Goal: Task Accomplishment & Management: Manage account settings

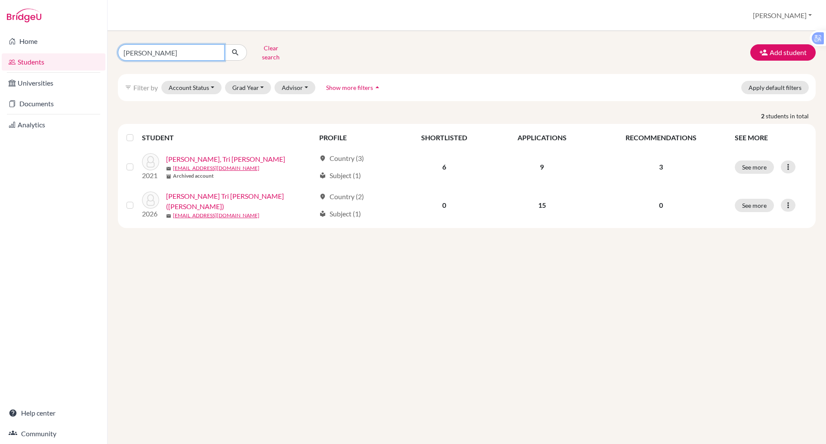
click at [143, 53] on input "diep" at bounding box center [171, 52] width 107 height 16
type input "soriano"
click button "submit" at bounding box center [235, 52] width 23 height 16
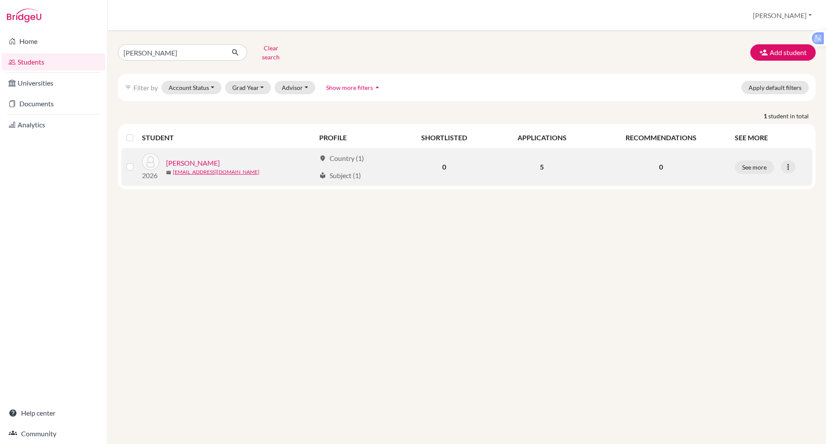
click at [188, 158] on link "Soriano, Alex" at bounding box center [193, 163] width 54 height 10
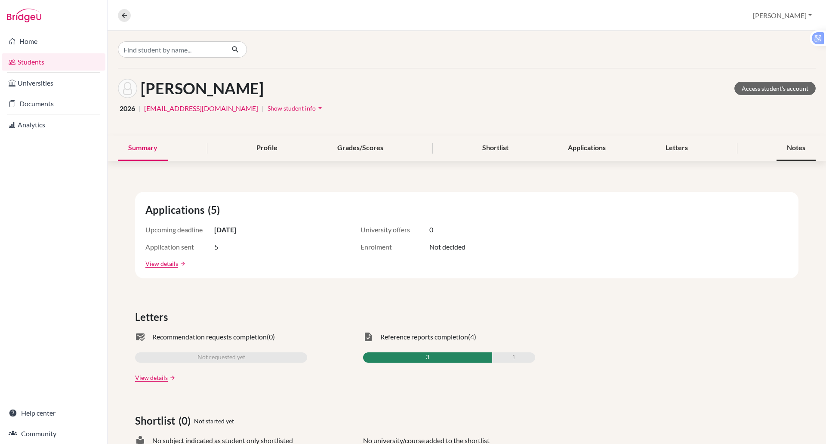
click at [778, 140] on div "Notes" at bounding box center [796, 148] width 39 height 25
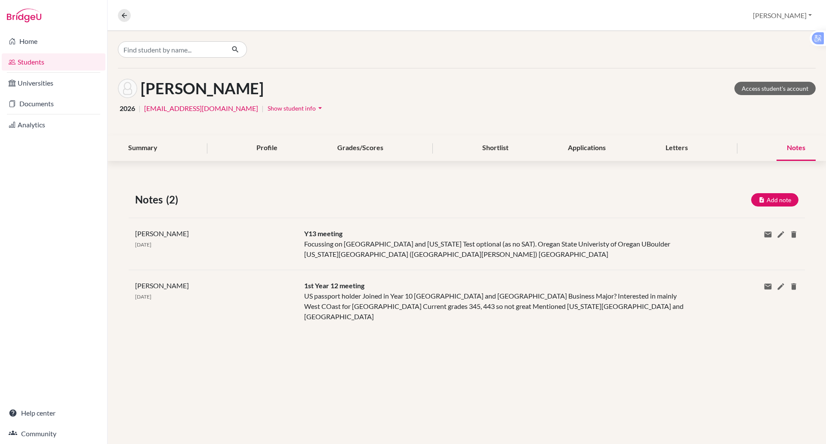
click at [438, 314] on div "Paul Rispin 14 Mar 2025 1st Year 12 meeting US passport holder Joined in Year 1…" at bounding box center [467, 301] width 676 height 62
click at [34, 105] on link "Documents" at bounding box center [54, 103] width 104 height 17
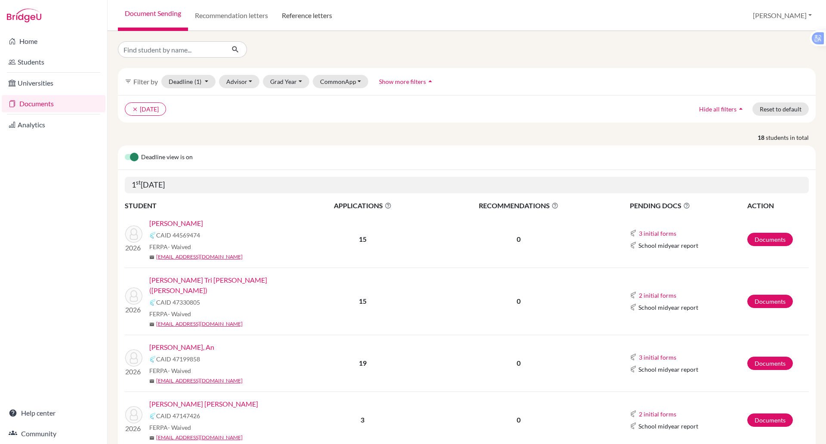
click at [313, 14] on link "Reference letters" at bounding box center [307, 15] width 64 height 31
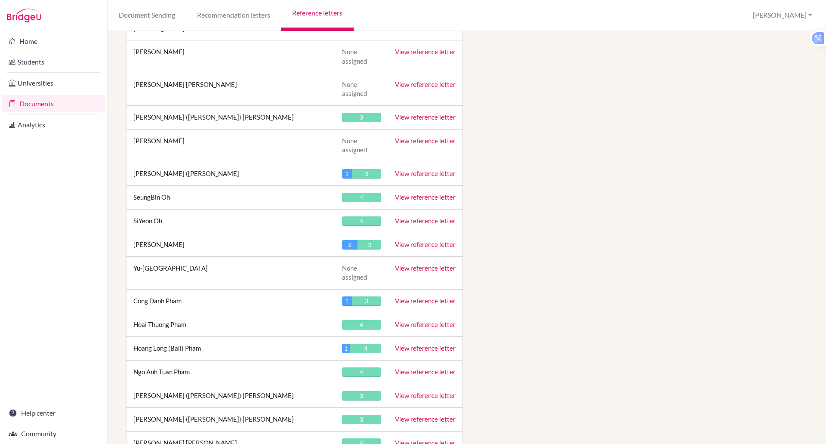
scroll to position [3095, 0]
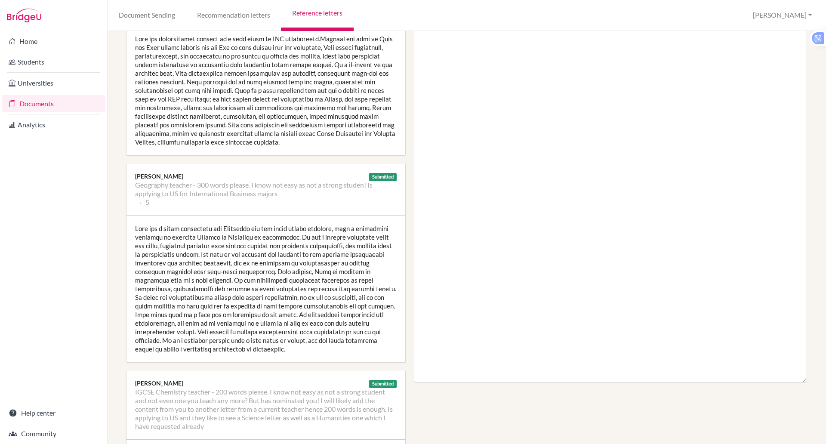
scroll to position [213, 0]
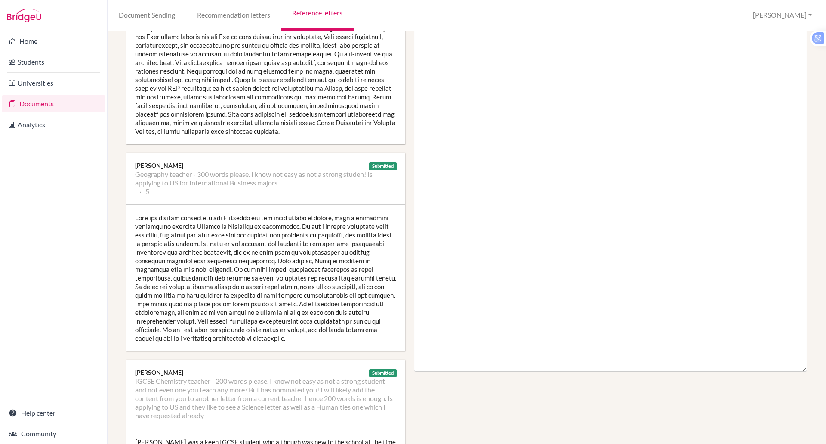
click at [388, 246] on div at bounding box center [265, 278] width 279 height 146
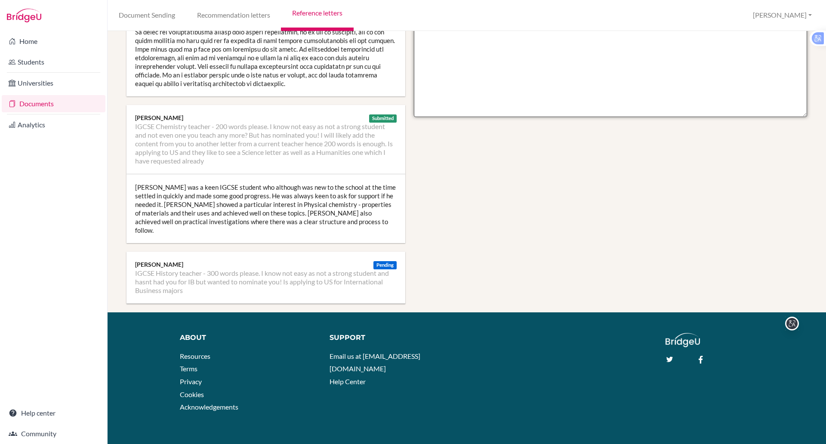
scroll to position [0, 0]
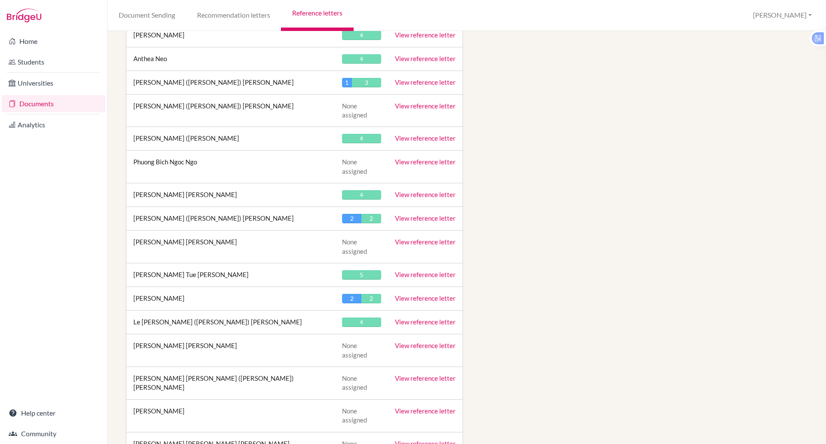
scroll to position [2551, 0]
drag, startPoint x: 389, startPoint y: 324, endPoint x: 432, endPoint y: 255, distance: 80.9
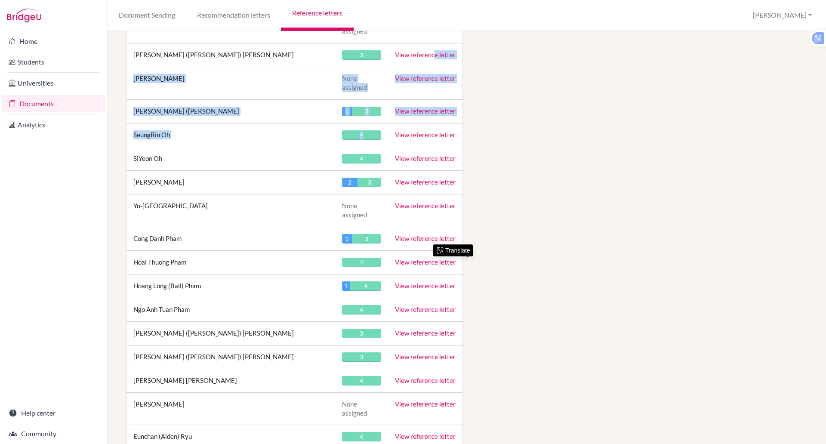
scroll to position [3126, 0]
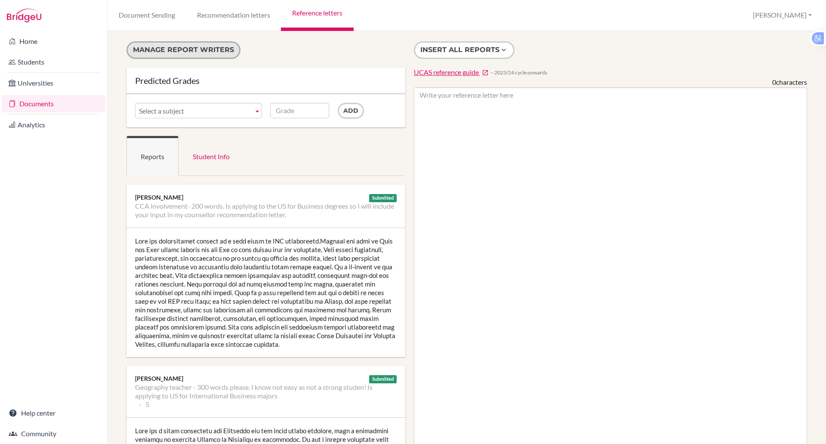
click at [197, 46] on button "Manage report writers" at bounding box center [183, 50] width 114 height 18
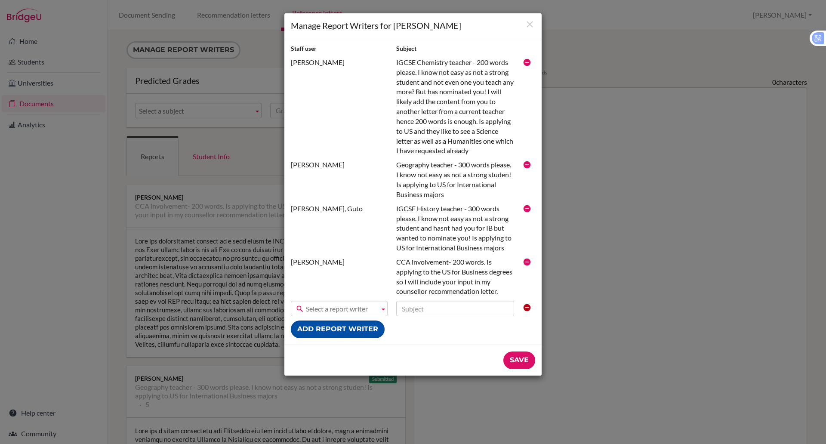
click at [338, 329] on button "Add report writer" at bounding box center [338, 330] width 94 height 18
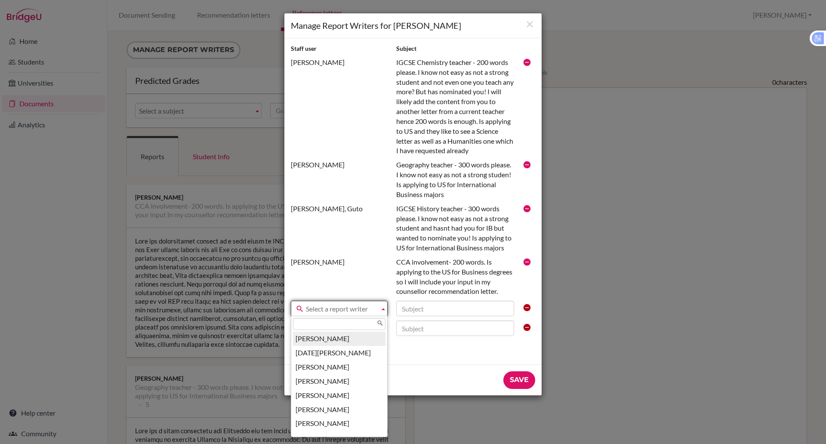
click at [338, 306] on span "Select a report writer" at bounding box center [341, 308] width 70 height 15
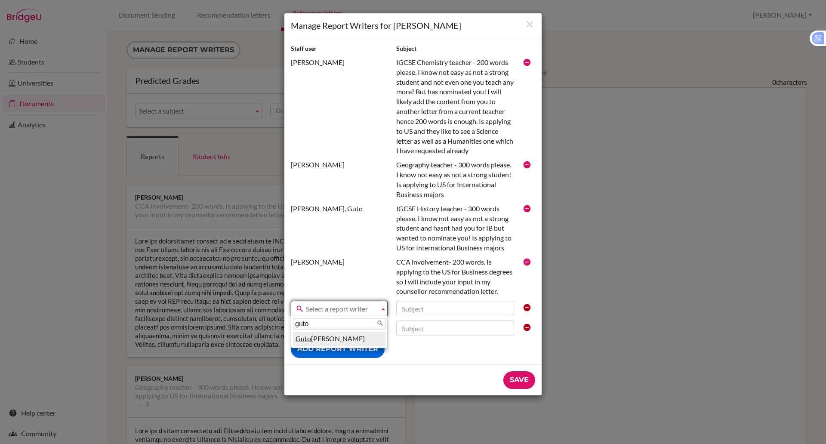
type input "guto"
click at [316, 338] on li "Guto Jones" at bounding box center [339, 339] width 92 height 14
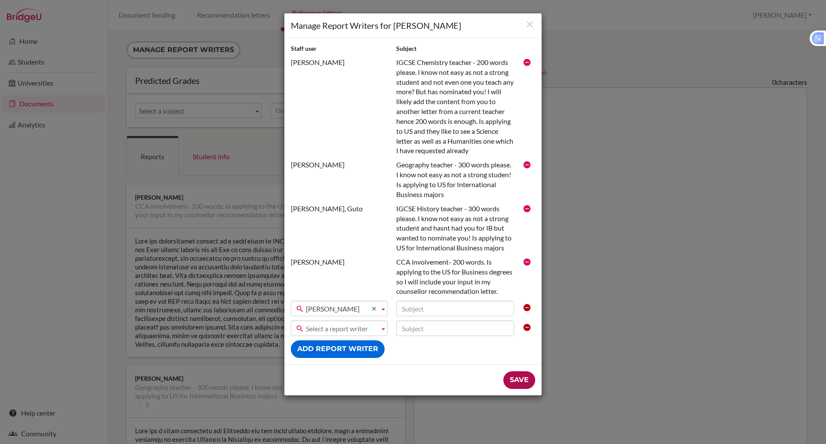
click at [513, 379] on input "Save" at bounding box center [519, 380] width 32 height 18
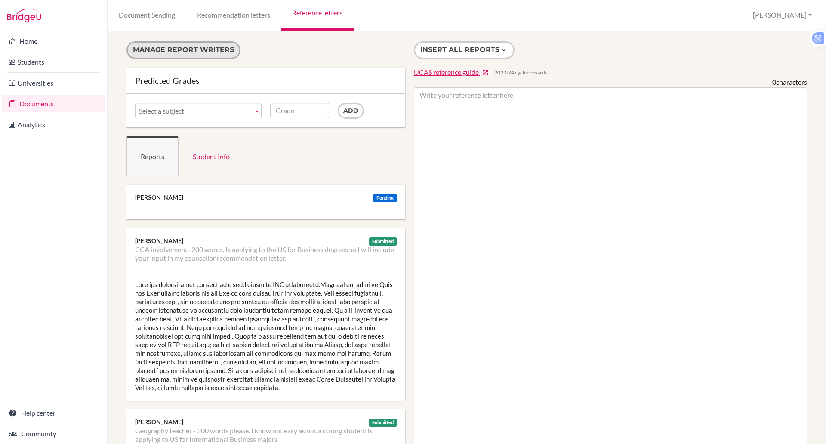
click at [178, 52] on button "Manage report writers" at bounding box center [183, 50] width 114 height 18
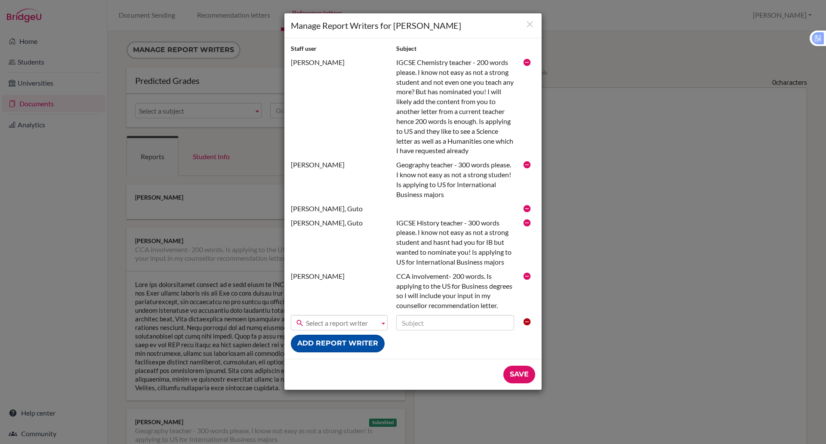
click at [350, 343] on button "Add report writer" at bounding box center [338, 344] width 94 height 18
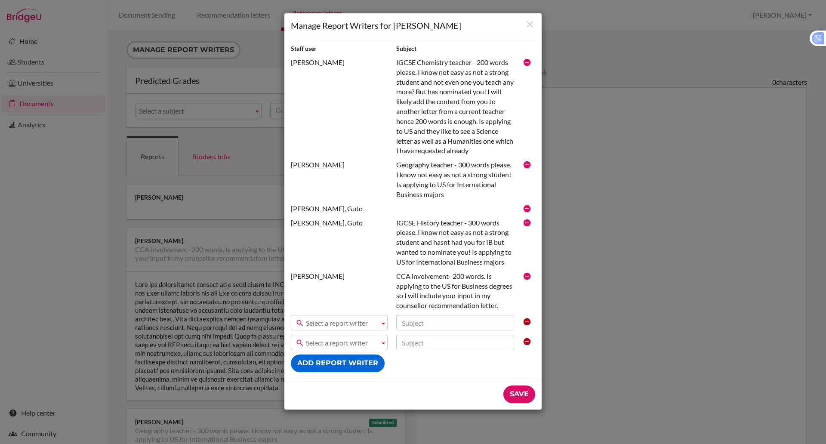
click at [343, 323] on span "Select a report writer" at bounding box center [341, 322] width 70 height 15
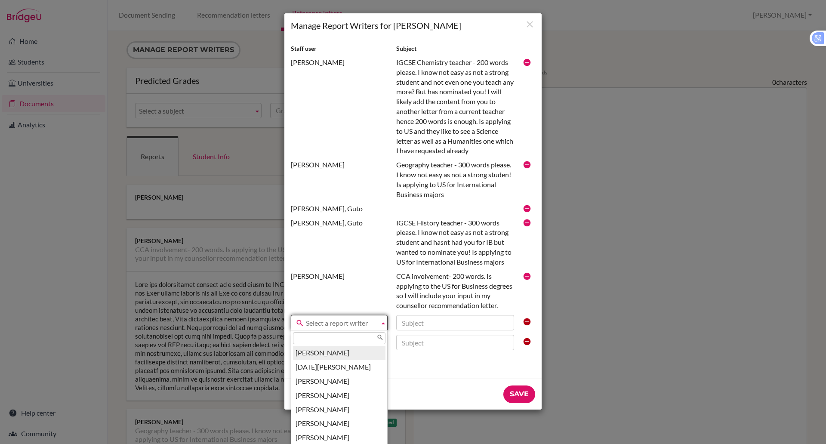
type input "E"
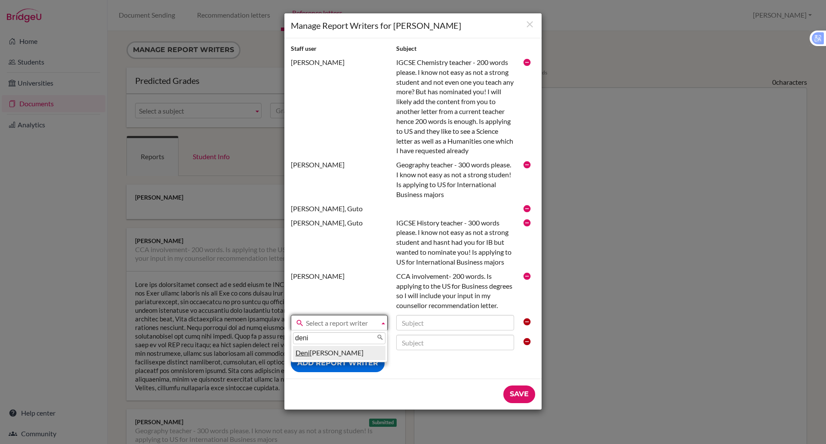
type input "deni"
click at [308, 352] on em "Deni" at bounding box center [303, 352] width 14 height 8
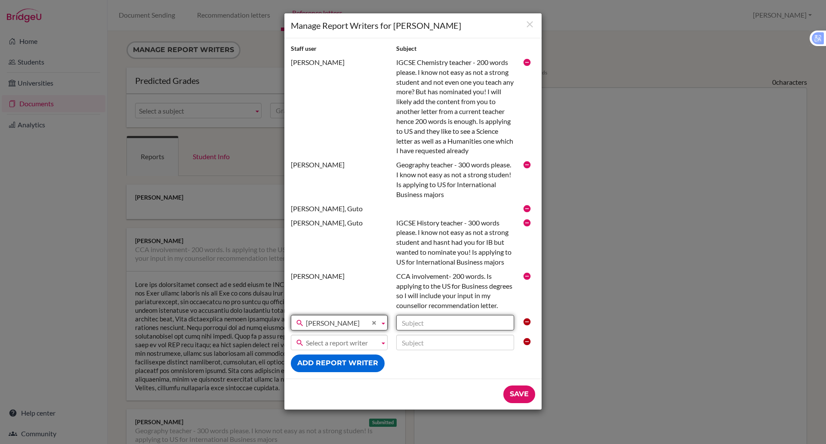
click at [410, 320] on input "text" at bounding box center [455, 322] width 118 height 15
click at [471, 325] on input "Alex is applying to the US 300 plus more w" at bounding box center [455, 322] width 118 height 15
click at [495, 320] on input "Alex is applying to the US 300 plus more w" at bounding box center [455, 322] width 118 height 15
type input "Alex is applying to the US - So 300 plus more"
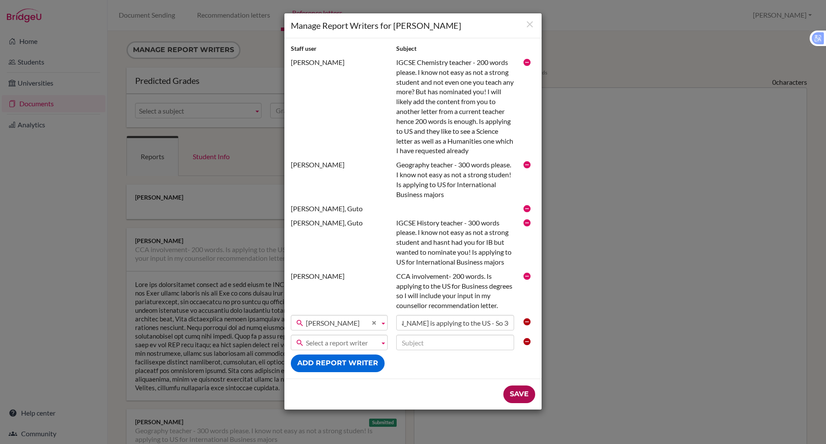
scroll to position [0, 0]
click at [514, 388] on input "Save" at bounding box center [519, 394] width 32 height 18
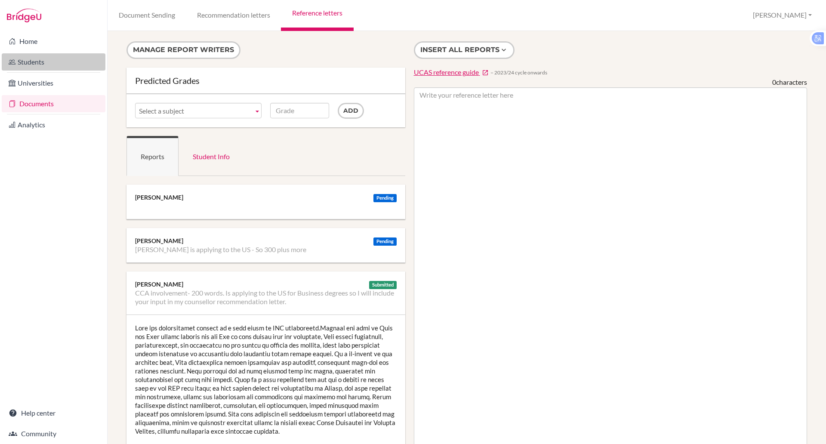
click at [32, 65] on link "Students" at bounding box center [54, 61] width 104 height 17
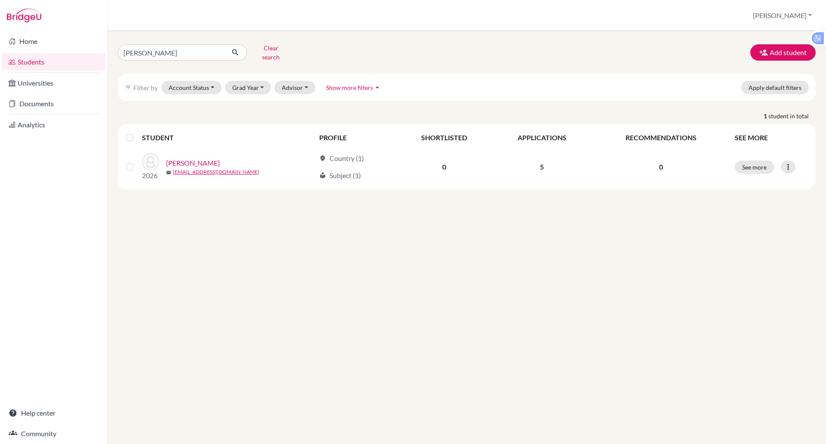
click at [40, 114] on li "Analytics" at bounding box center [53, 124] width 107 height 21
click at [40, 106] on link "Documents" at bounding box center [54, 103] width 104 height 17
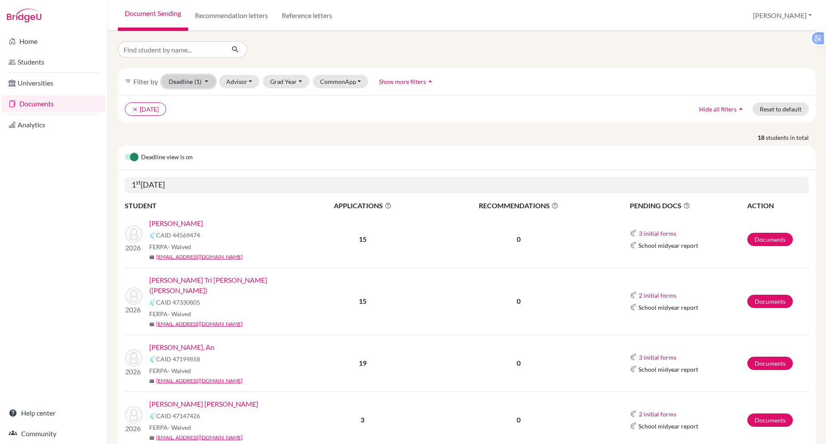
click at [203, 83] on button "Deadline (1) 11/01/2025 - 11/01/2025 Select a date range Or double click for a …" at bounding box center [188, 81] width 54 height 13
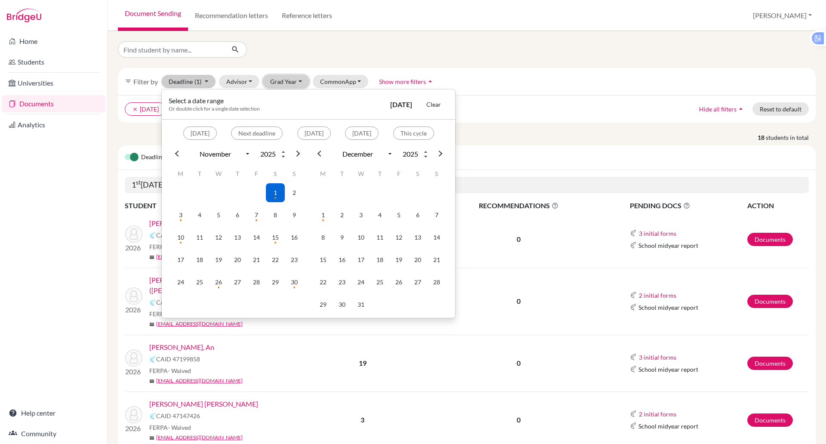
click at [286, 85] on button "Grad Year" at bounding box center [286, 81] width 46 height 13
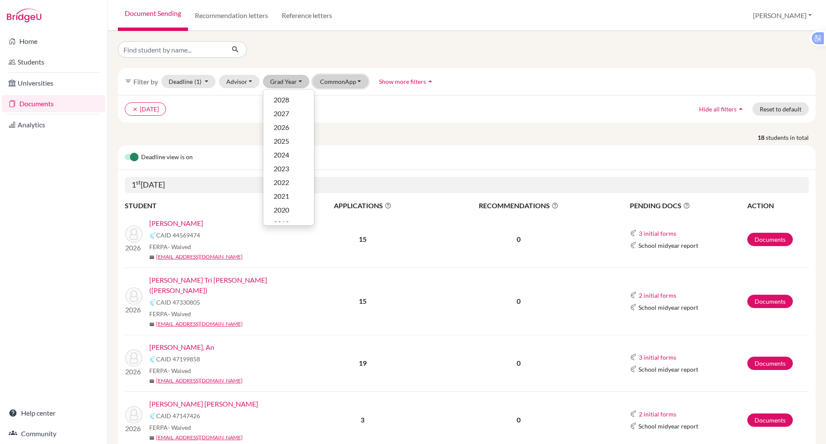
click at [325, 86] on button "CommonApp" at bounding box center [341, 81] width 56 height 13
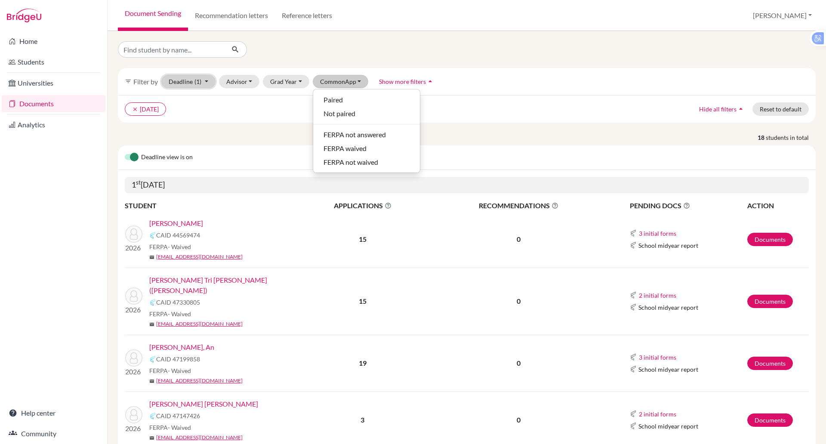
click at [196, 79] on span "(1)" at bounding box center [197, 81] width 7 height 7
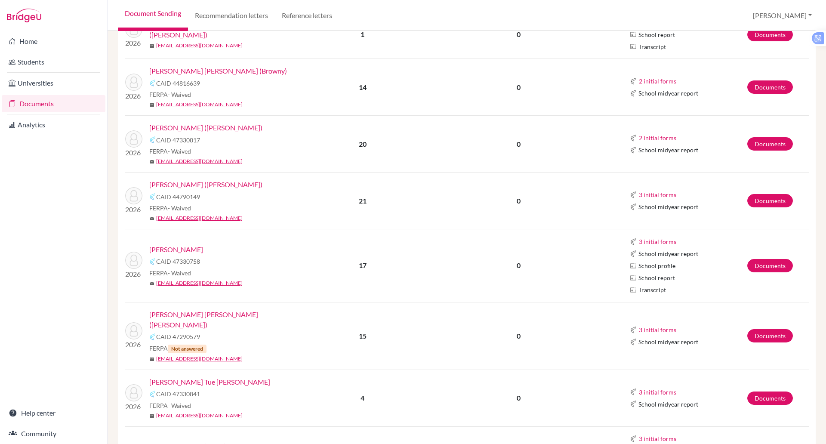
scroll to position [804, 0]
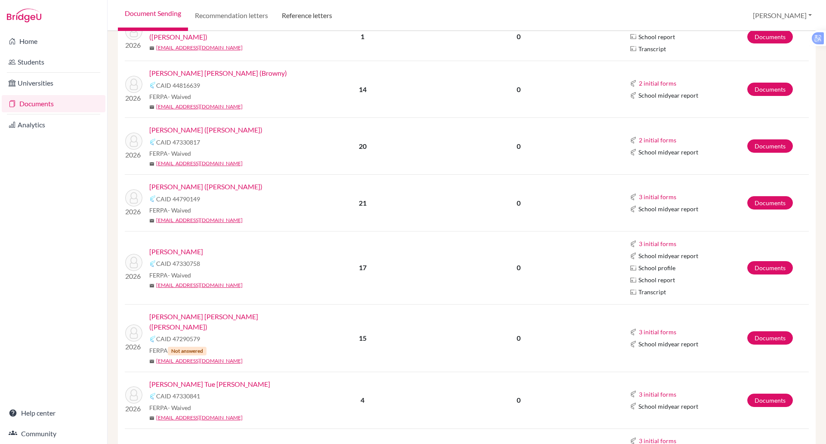
click at [309, 21] on link "Reference letters" at bounding box center [307, 15] width 64 height 31
click at [305, 19] on link "Reference letters" at bounding box center [307, 15] width 64 height 31
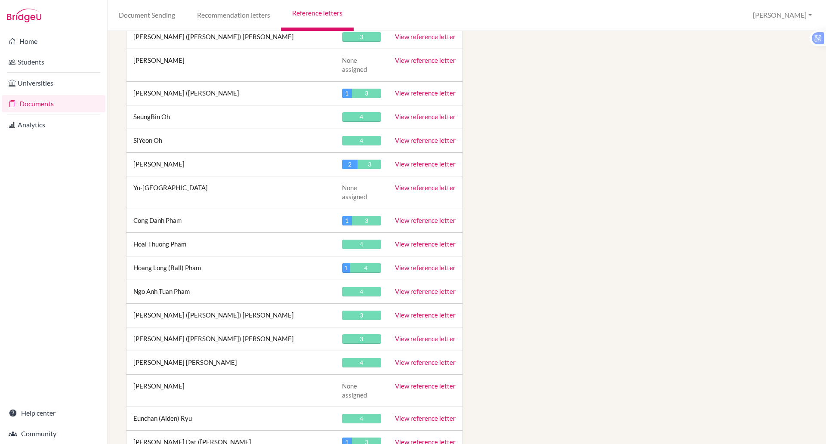
scroll to position [3145, 0]
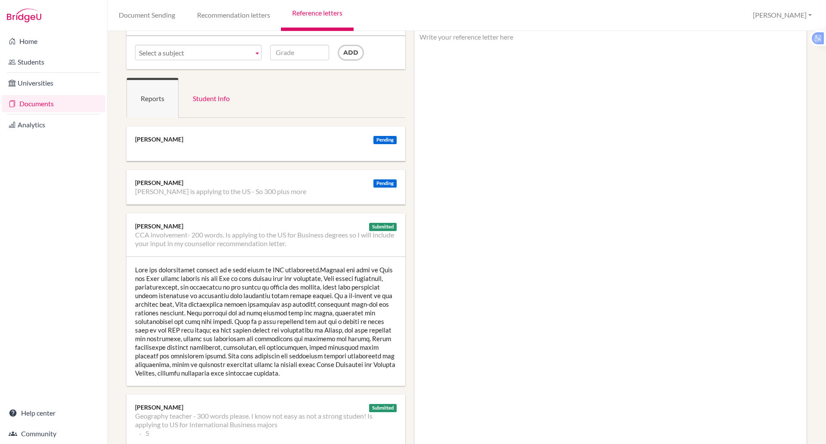
scroll to position [55, 0]
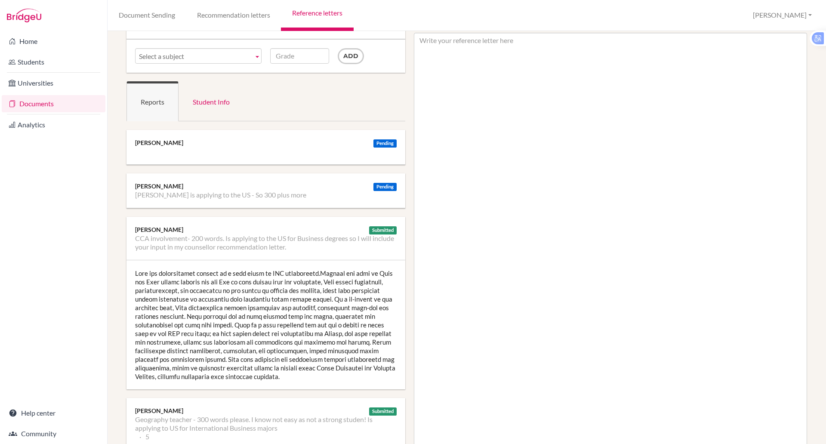
click at [264, 149] on ul at bounding box center [266, 151] width 262 height 9
click at [161, 142] on div "[PERSON_NAME]" at bounding box center [266, 143] width 262 height 9
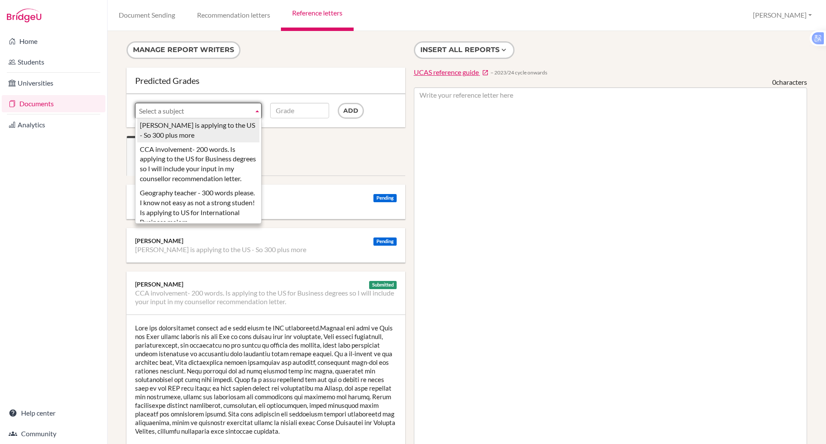
drag, startPoint x: 255, startPoint y: 113, endPoint x: 238, endPoint y: 96, distance: 24.0
click at [238, 96] on div "Subject [PERSON_NAME] is applying to the US - So 300 plus more CCA involvement-…" at bounding box center [265, 110] width 279 height 33
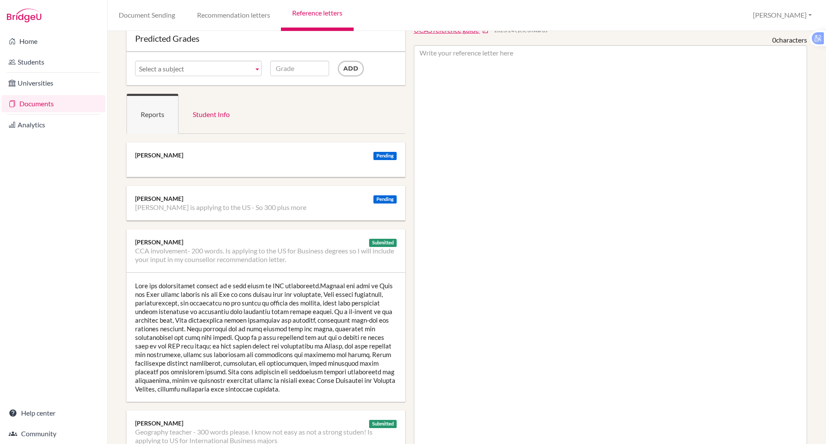
scroll to position [43, 0]
click at [160, 113] on link "Reports" at bounding box center [152, 113] width 52 height 40
drag, startPoint x: 212, startPoint y: 113, endPoint x: 198, endPoint y: 87, distance: 29.8
click at [198, 87] on div "Manage report writers Predicted Grades Subject Alex is applying to the US - So …" at bounding box center [265, 412] width 287 height 826
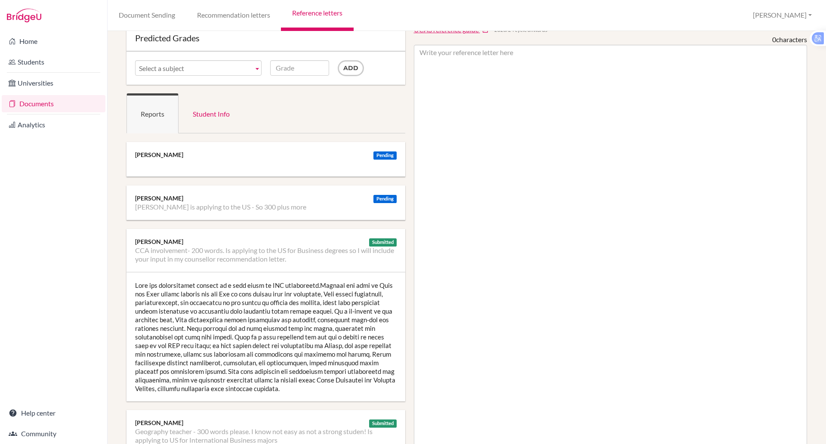
drag, startPoint x: 277, startPoint y: 114, endPoint x: 274, endPoint y: 96, distance: 18.5
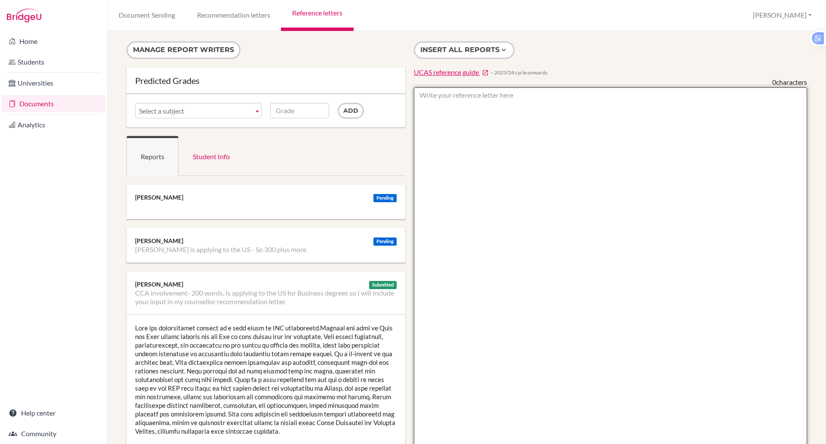
drag, startPoint x: 274, startPoint y: 96, endPoint x: 567, endPoint y: 111, distance: 293.8
click at [567, 111] on textarea at bounding box center [611, 335] width 394 height 497
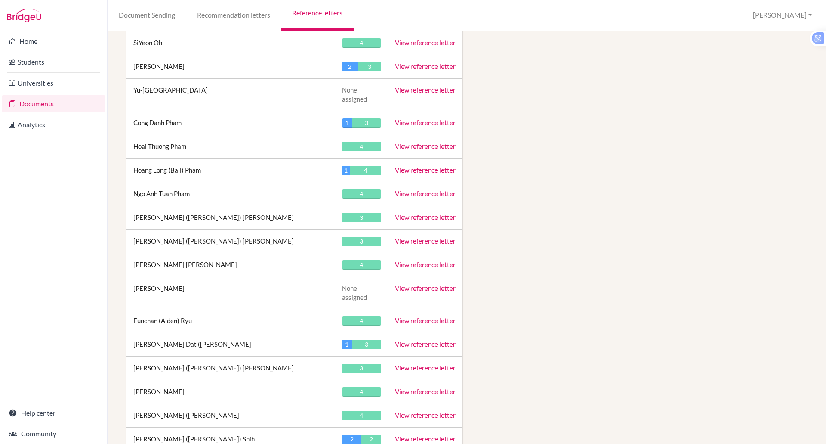
scroll to position [3177, 0]
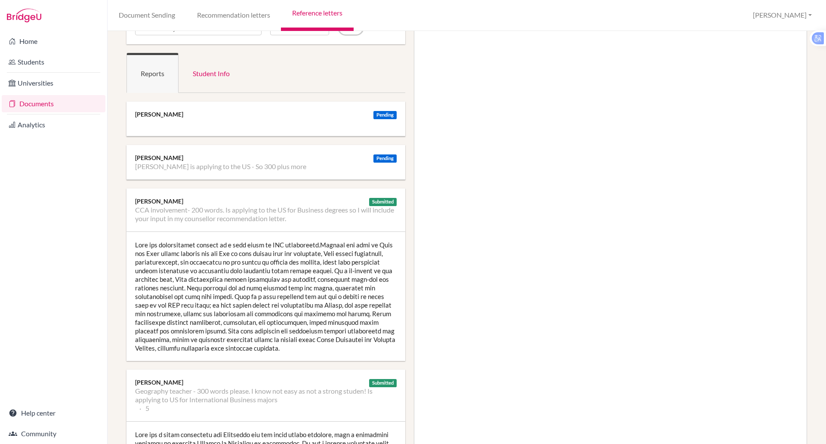
scroll to position [84, 0]
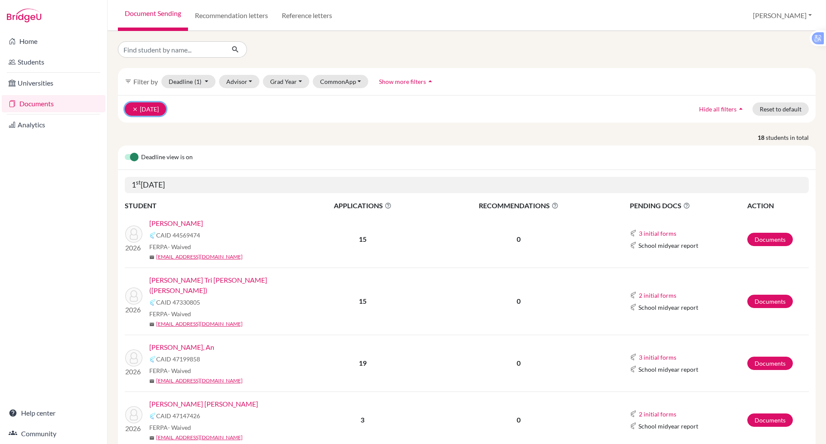
click at [154, 112] on button "clear 01 Nov 2025" at bounding box center [145, 108] width 41 height 13
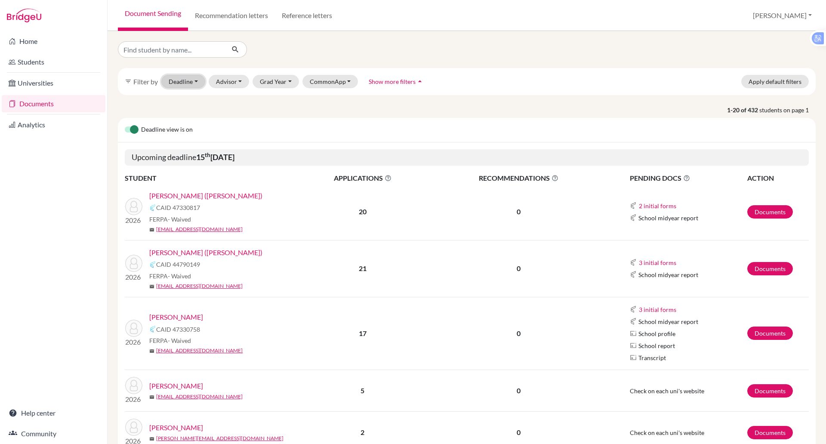
click at [195, 82] on button "Deadline - Select a date range Or double click for a single date selection [DAT…" at bounding box center [183, 81] width 44 height 13
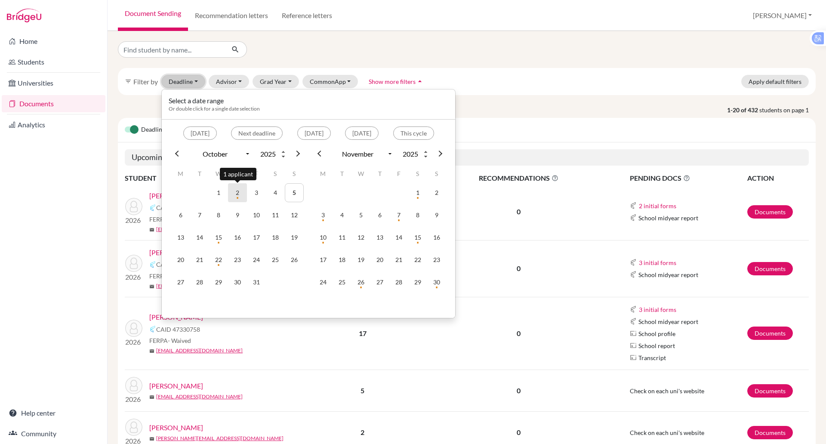
click at [238, 195] on td "2" at bounding box center [237, 192] width 19 height 19
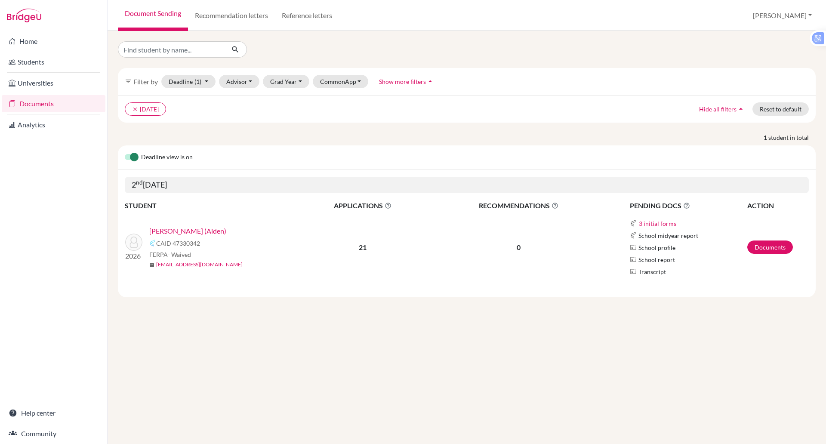
click at [193, 230] on link "[PERSON_NAME] (Aiden)" at bounding box center [187, 231] width 77 height 10
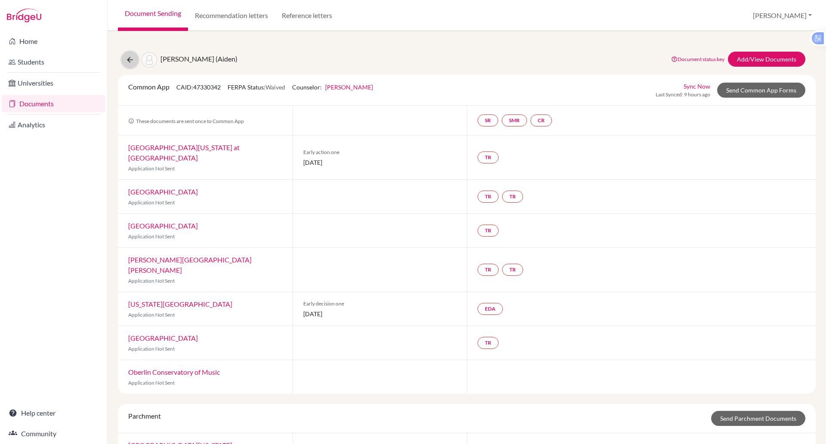
click at [126, 59] on icon at bounding box center [130, 59] width 9 height 9
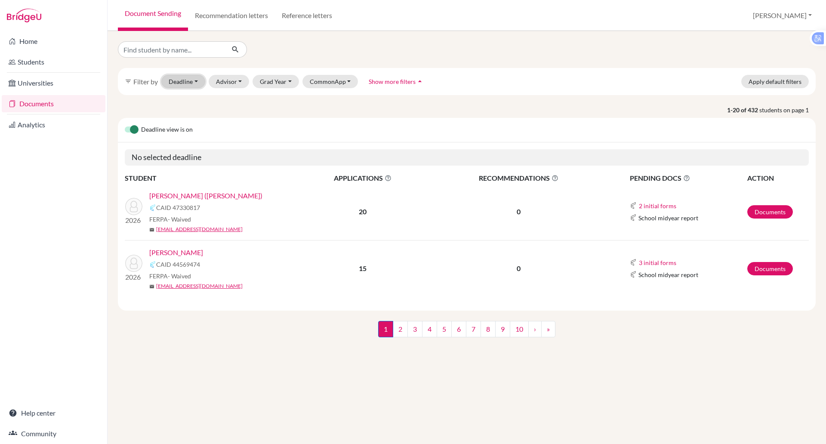
click at [190, 86] on button "Deadline - Select a date range Or double click for a single date selection [DAT…" at bounding box center [183, 81] width 44 height 13
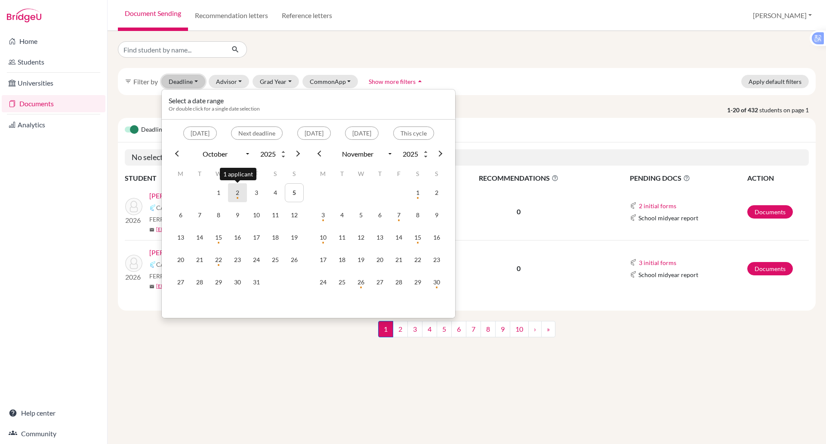
click at [234, 199] on td "2" at bounding box center [237, 192] width 19 height 19
click at [239, 197] on td "2" at bounding box center [237, 192] width 19 height 19
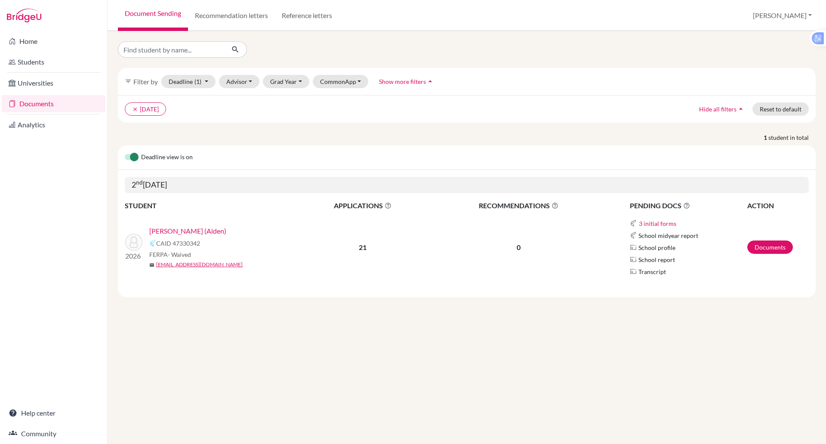
click at [200, 229] on link "[PERSON_NAME] (Aiden)" at bounding box center [187, 231] width 77 height 10
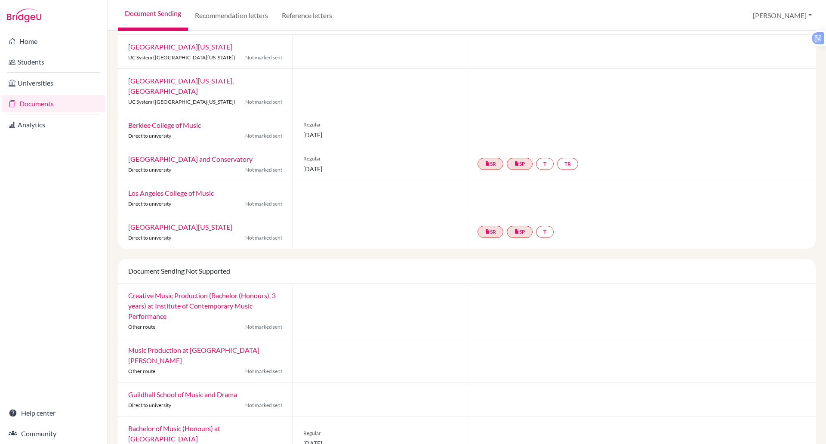
scroll to position [387, 0]
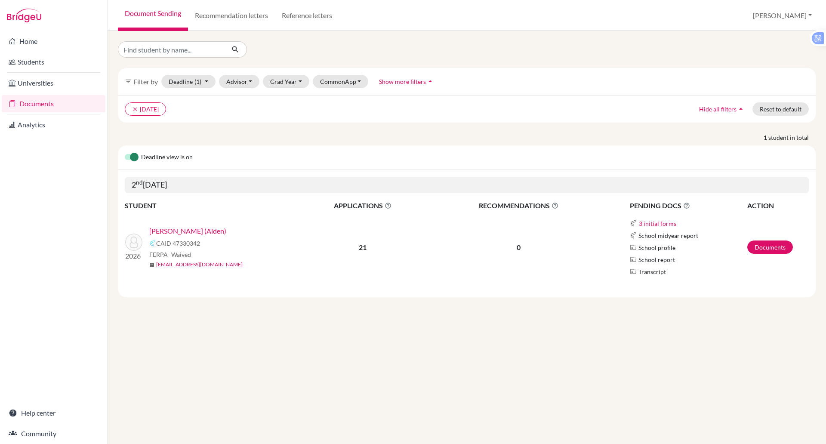
click at [203, 73] on div "filter_list Filter by Deadline (1) [DATE] - [DATE] Select a date range Or doubl…" at bounding box center [467, 81] width 698 height 27
click at [203, 77] on button "Deadline (1) 10/02/2025 - 10/02/2025 Select a date range Or double click for a …" at bounding box center [188, 81] width 54 height 13
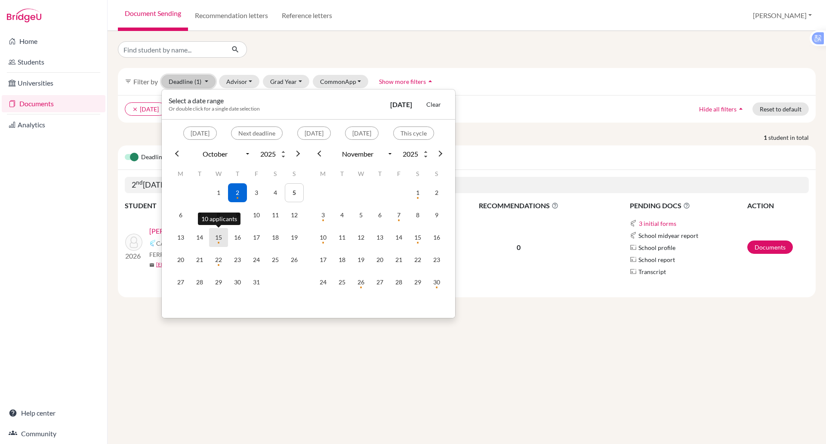
click at [227, 238] on td "15" at bounding box center [218, 237] width 19 height 19
click at [222, 239] on td "15" at bounding box center [218, 237] width 19 height 19
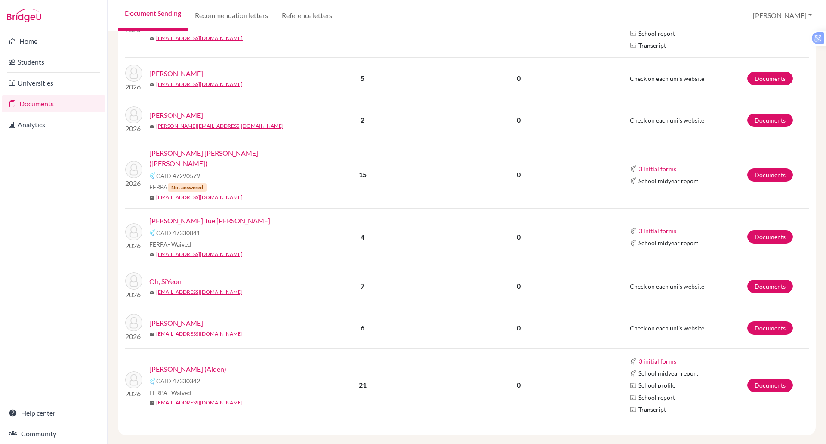
scroll to position [342, 0]
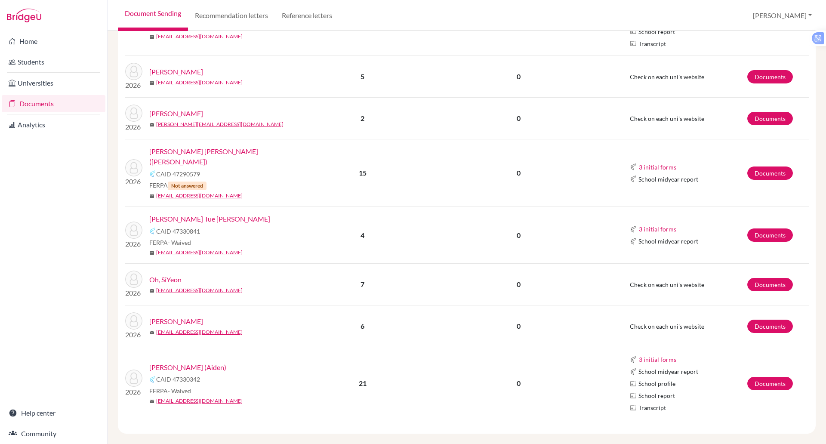
click at [200, 214] on link "[PERSON_NAME] Tue [PERSON_NAME]" at bounding box center [209, 219] width 121 height 10
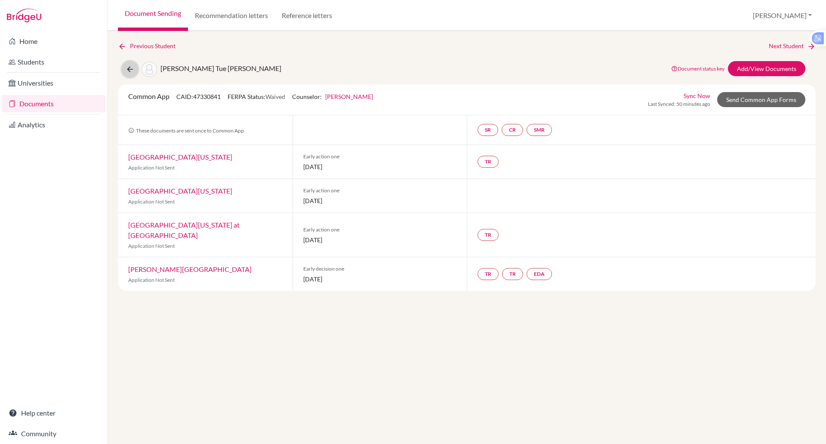
click at [124, 69] on button at bounding box center [130, 69] width 16 height 16
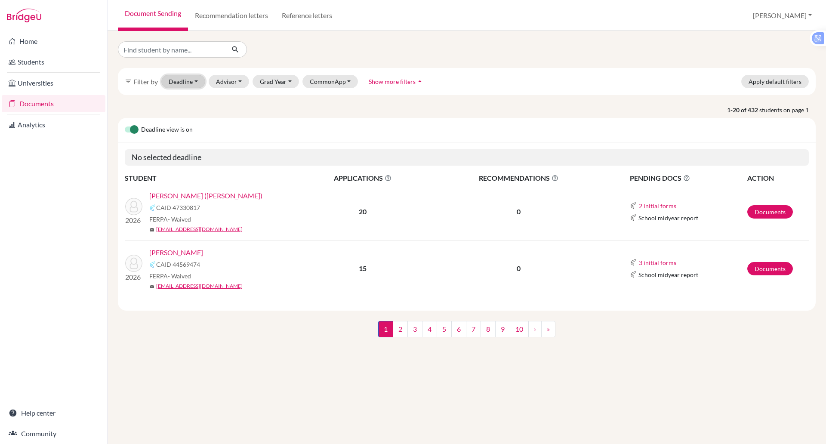
click at [197, 83] on button "Deadline - Select a date range Or double click for a single date selection Toda…" at bounding box center [183, 81] width 44 height 13
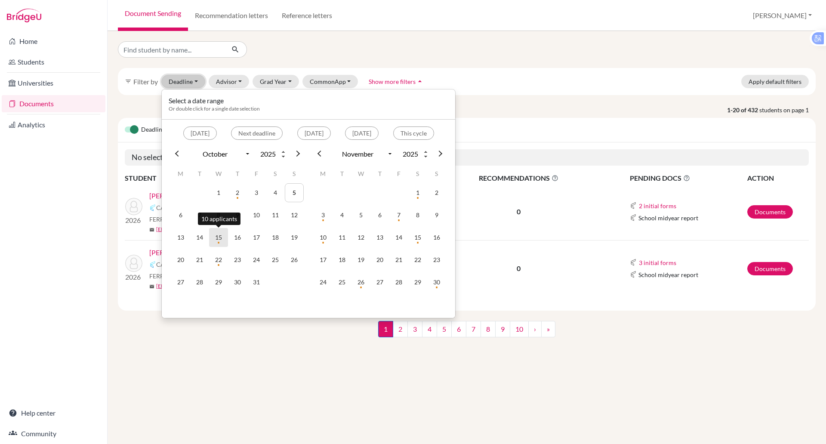
click at [225, 234] on td "15" at bounding box center [218, 237] width 19 height 19
click at [222, 234] on td "15" at bounding box center [218, 237] width 19 height 19
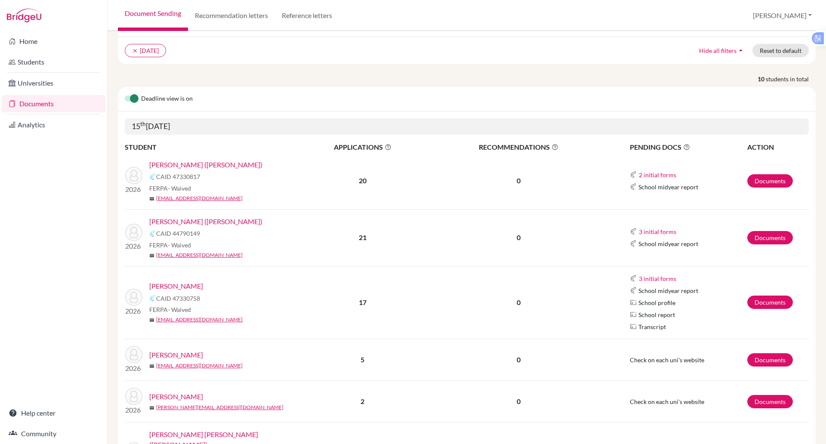
scroll to position [62, 0]
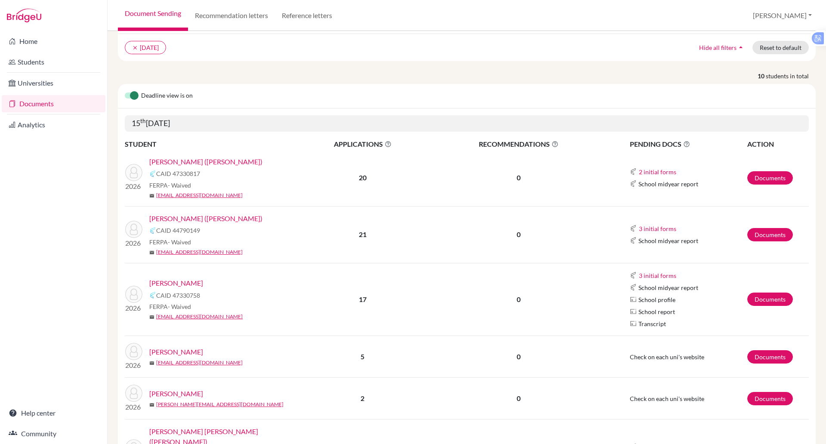
click at [197, 219] on link "[PERSON_NAME] ([PERSON_NAME])" at bounding box center [205, 218] width 113 height 10
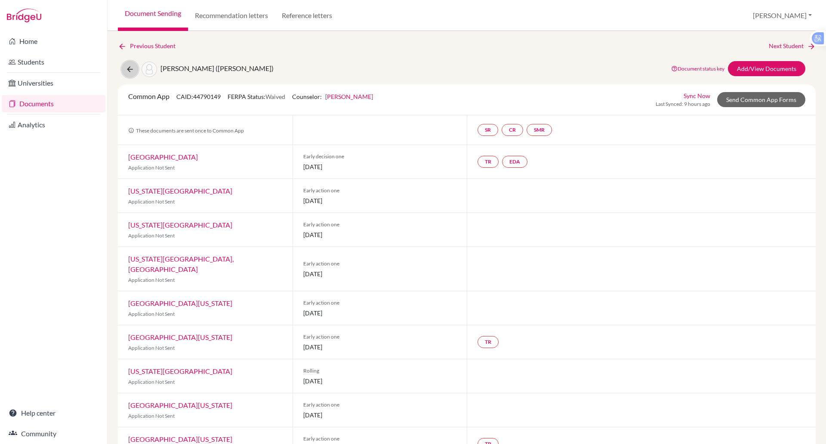
click at [130, 72] on icon at bounding box center [130, 69] width 9 height 9
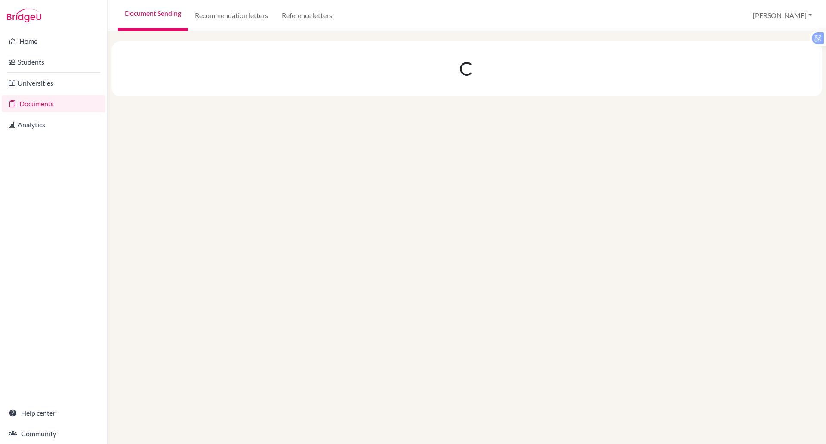
select select "10"
select select "11"
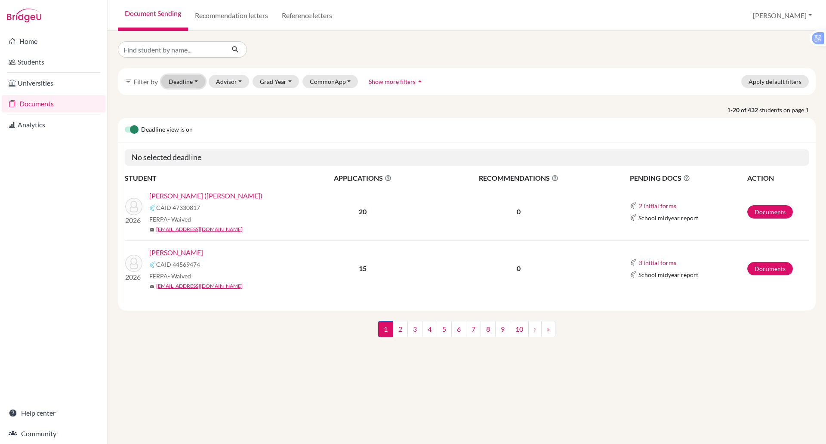
click at [183, 80] on button "Deadline - Select a date range Or double click for a single date selection [DAT…" at bounding box center [183, 81] width 44 height 13
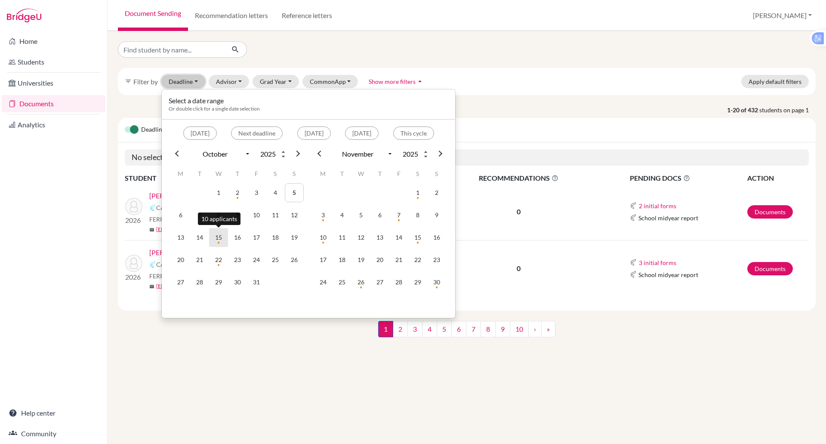
click at [219, 245] on td "15" at bounding box center [218, 237] width 19 height 19
click at [219, 244] on td "15" at bounding box center [218, 237] width 19 height 19
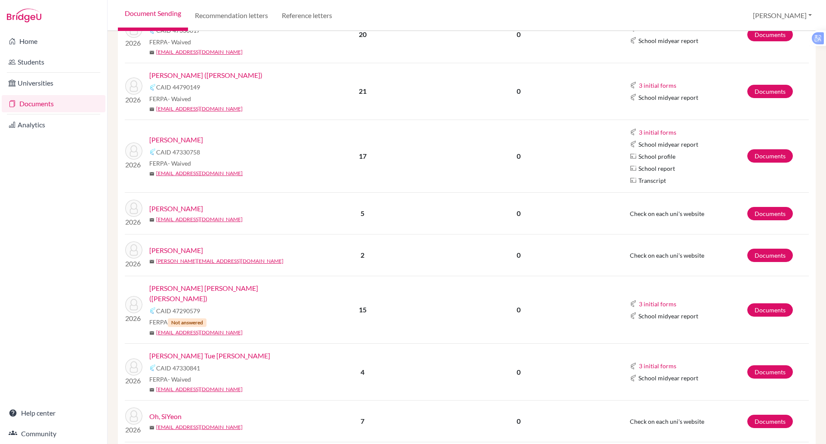
scroll to position [207, 0]
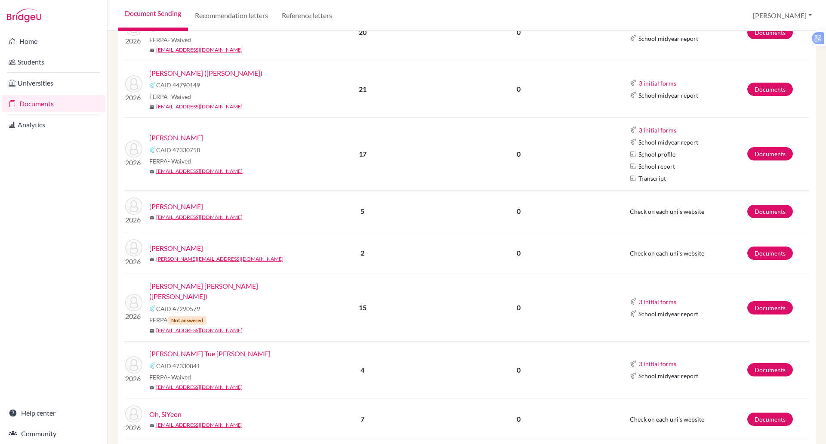
click at [170, 136] on link "[PERSON_NAME]" at bounding box center [176, 138] width 54 height 10
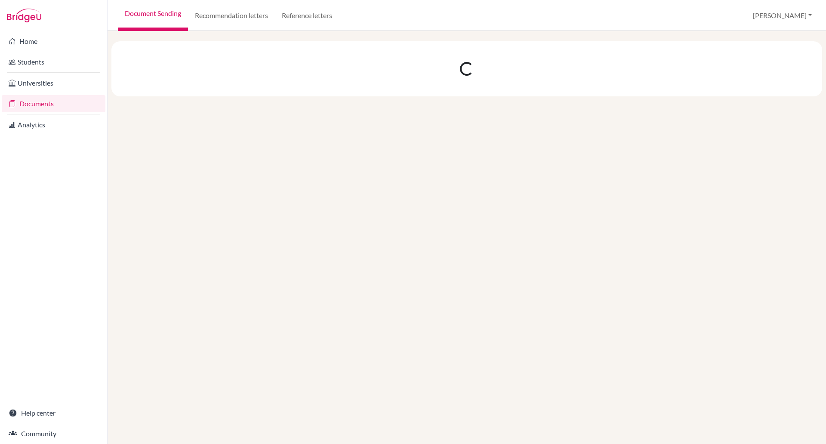
select select "10"
select select "11"
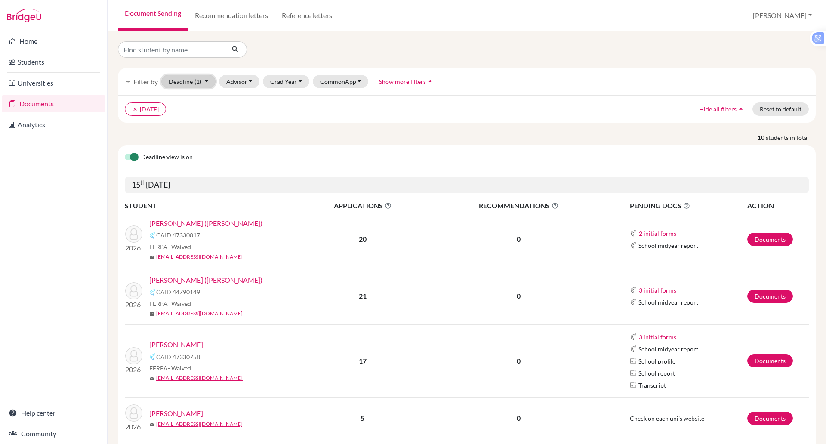
click at [207, 79] on button "Deadline (1) [DATE] - [DATE] Select a date range Or double click for a single d…" at bounding box center [188, 81] width 54 height 13
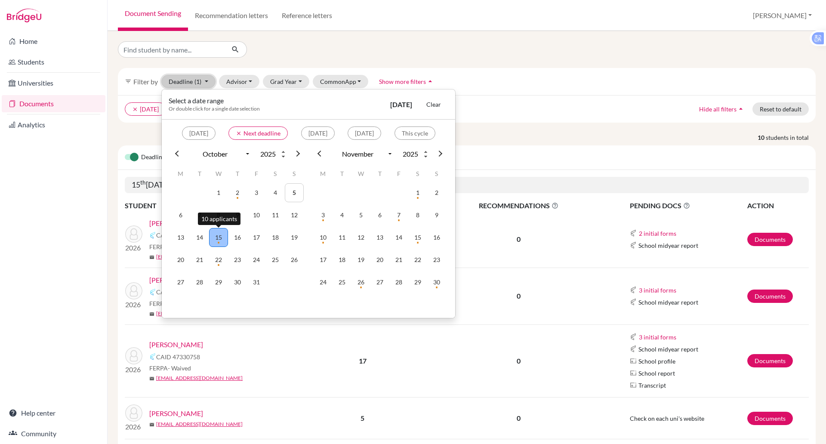
click at [220, 241] on td "15" at bounding box center [218, 237] width 19 height 19
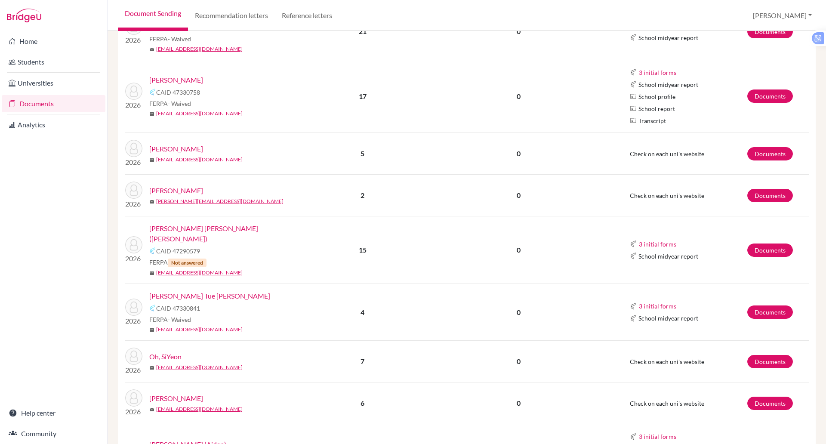
scroll to position [265, 0]
click at [225, 257] on div "FERPA Not answered" at bounding box center [226, 261] width 154 height 9
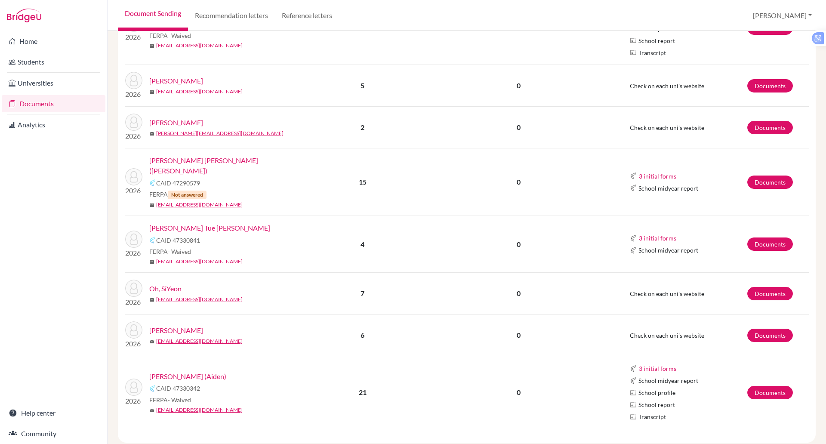
scroll to position [342, 0]
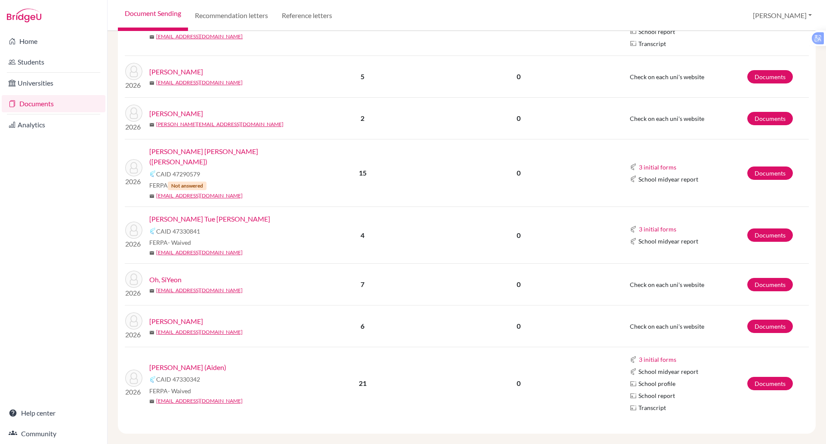
click at [172, 274] on link "Oh, SiYeon" at bounding box center [165, 279] width 32 height 10
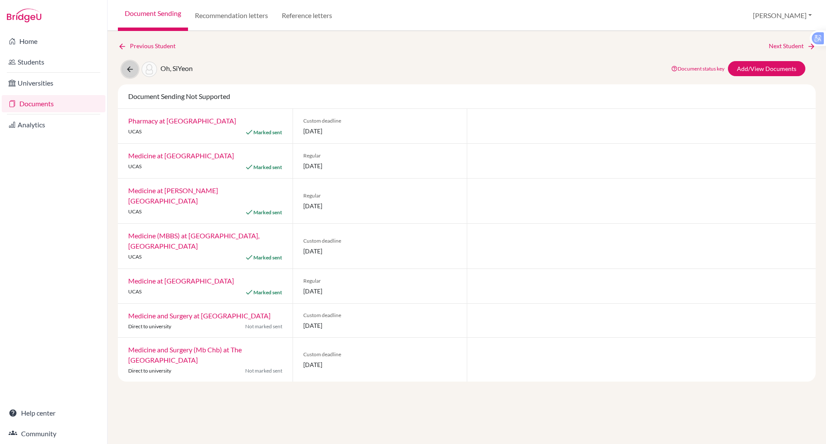
click at [125, 68] on button at bounding box center [130, 69] width 16 height 16
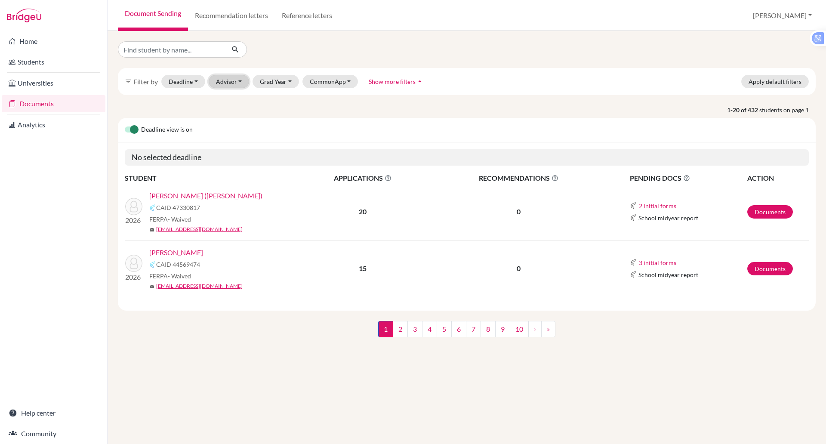
click at [229, 79] on button "Advisor" at bounding box center [229, 81] width 41 height 13
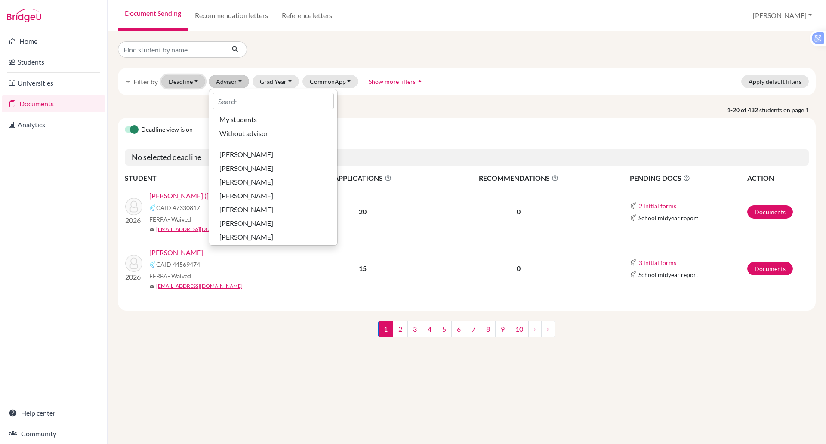
click at [196, 82] on button "Deadline - Select a date range Or double click for a single date selection [DAT…" at bounding box center [183, 81] width 44 height 13
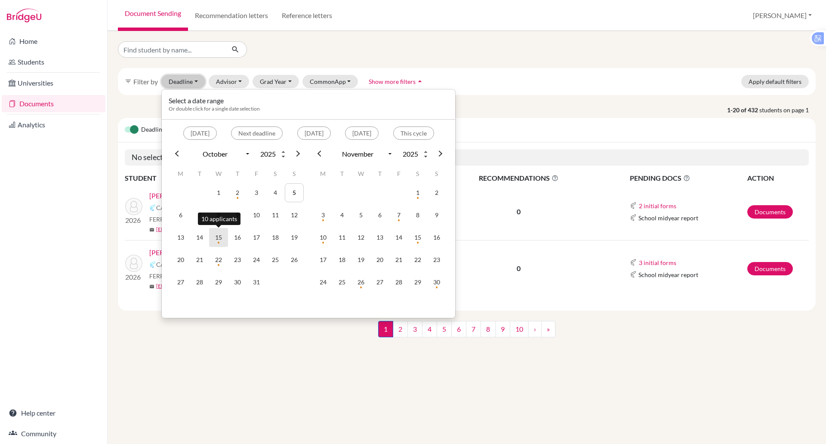
click at [219, 240] on td "15" at bounding box center [218, 237] width 19 height 19
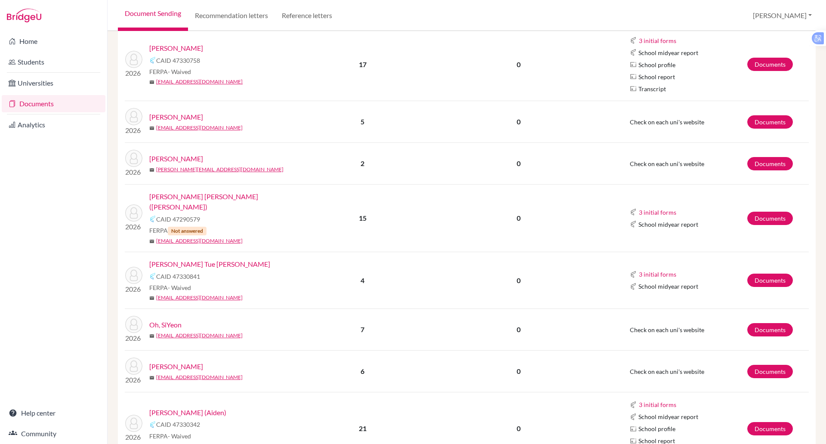
scroll to position [298, 0]
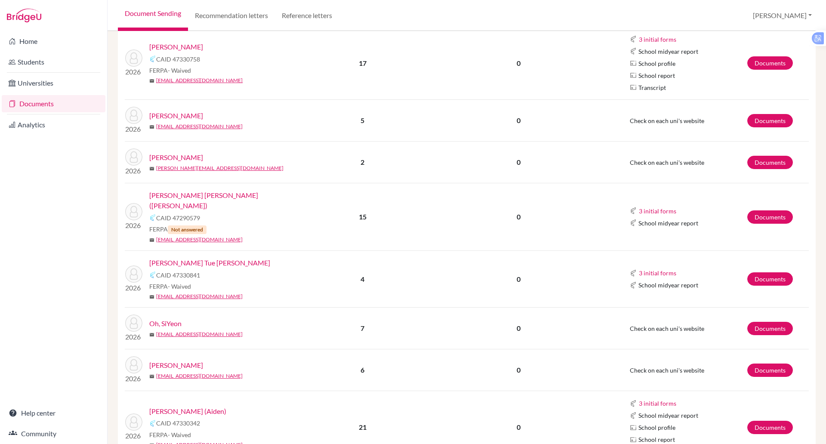
click at [189, 258] on link "Nguyen, Hoang Tue Anh" at bounding box center [209, 263] width 121 height 10
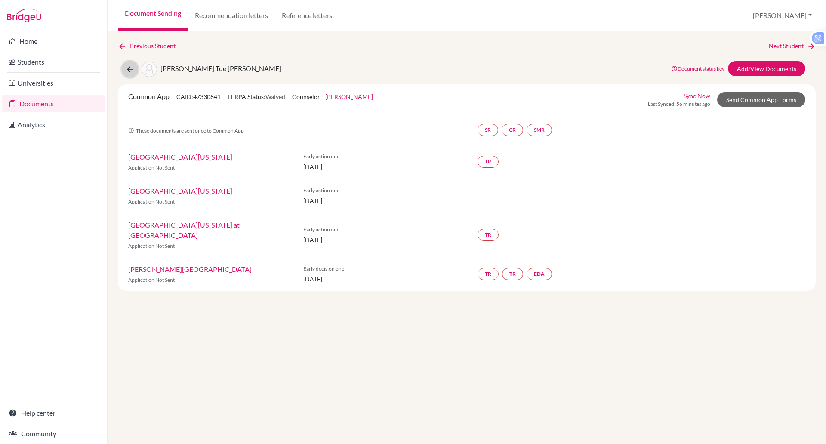
click at [135, 68] on button at bounding box center [130, 69] width 16 height 16
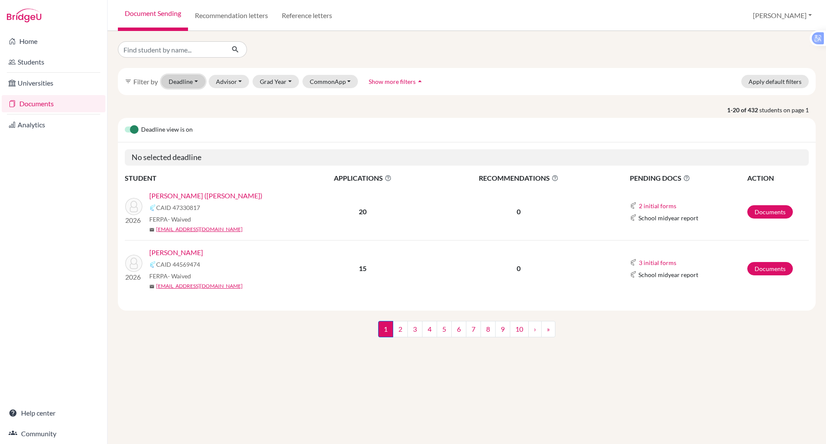
click at [182, 81] on button "Deadline - Select a date range Or double click for a single date selection [DAT…" at bounding box center [183, 81] width 44 height 13
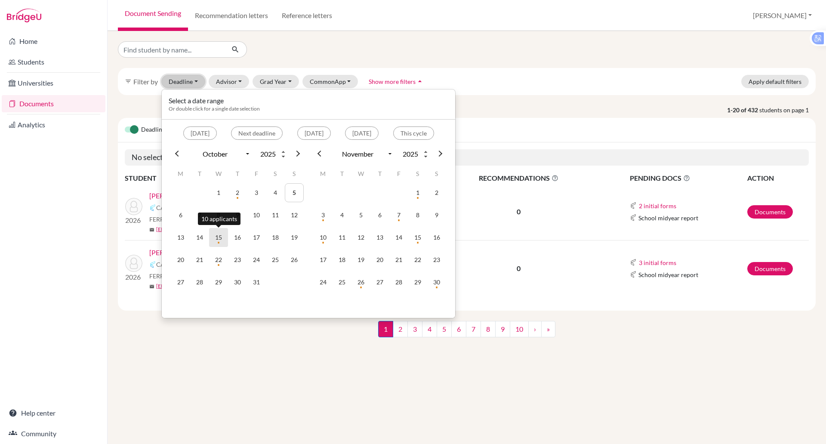
click at [223, 246] on td "15" at bounding box center [218, 237] width 19 height 19
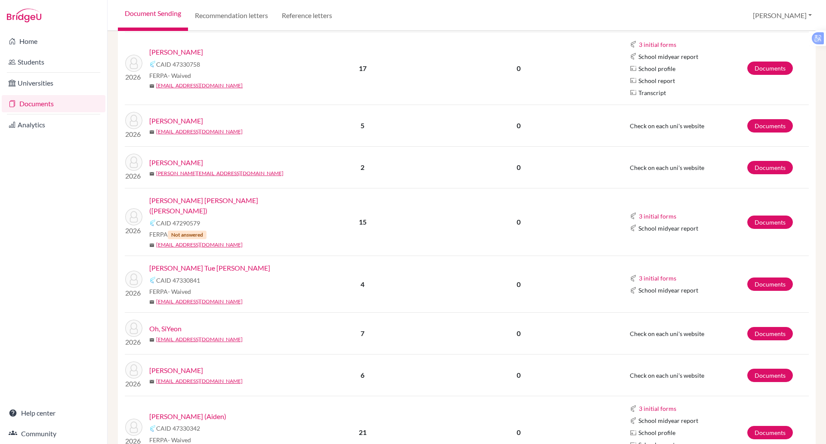
scroll to position [342, 0]
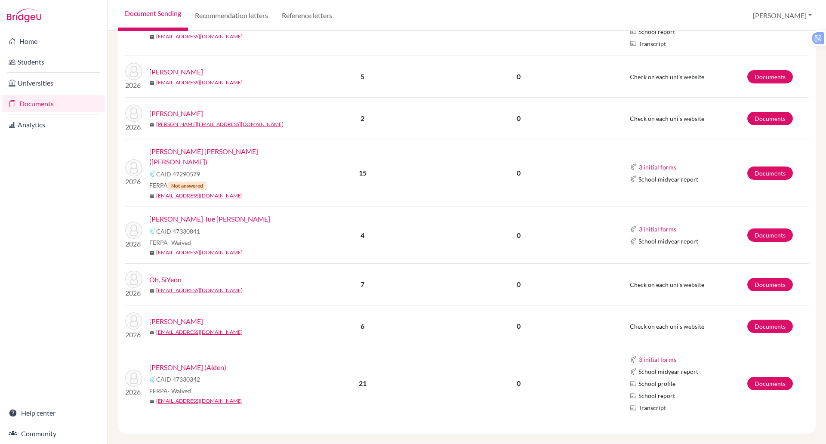
click at [167, 274] on link "Oh, SiYeon" at bounding box center [165, 279] width 32 height 10
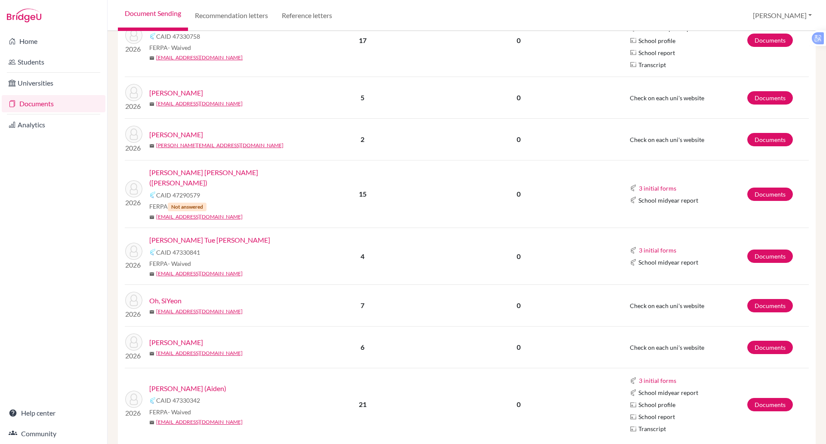
scroll to position [342, 0]
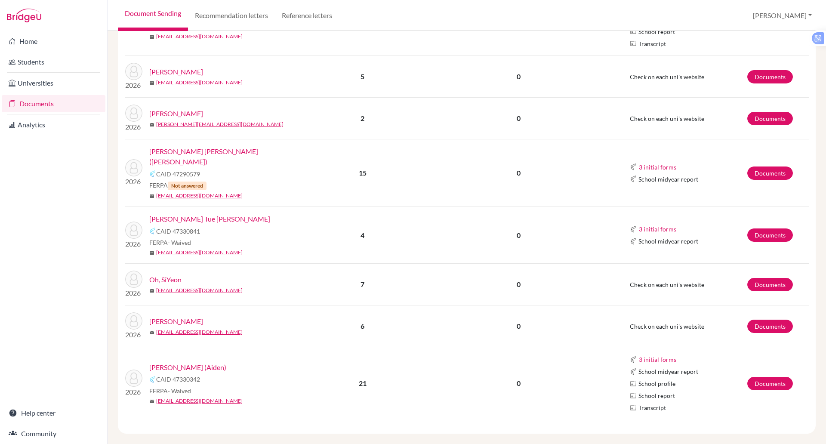
click at [203, 316] on link "[PERSON_NAME]" at bounding box center [176, 321] width 54 height 10
